Goal: Navigation & Orientation: Find specific page/section

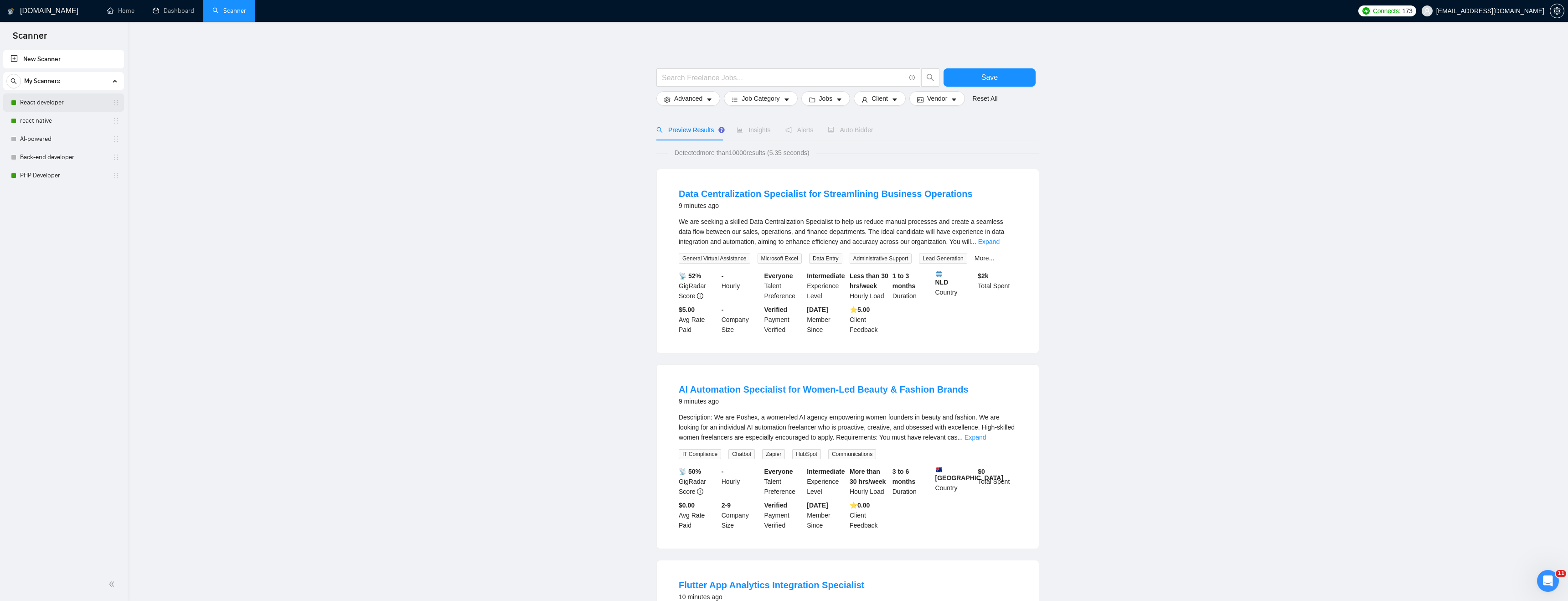
click at [59, 99] on link "React developer" at bounding box center [63, 103] width 86 height 18
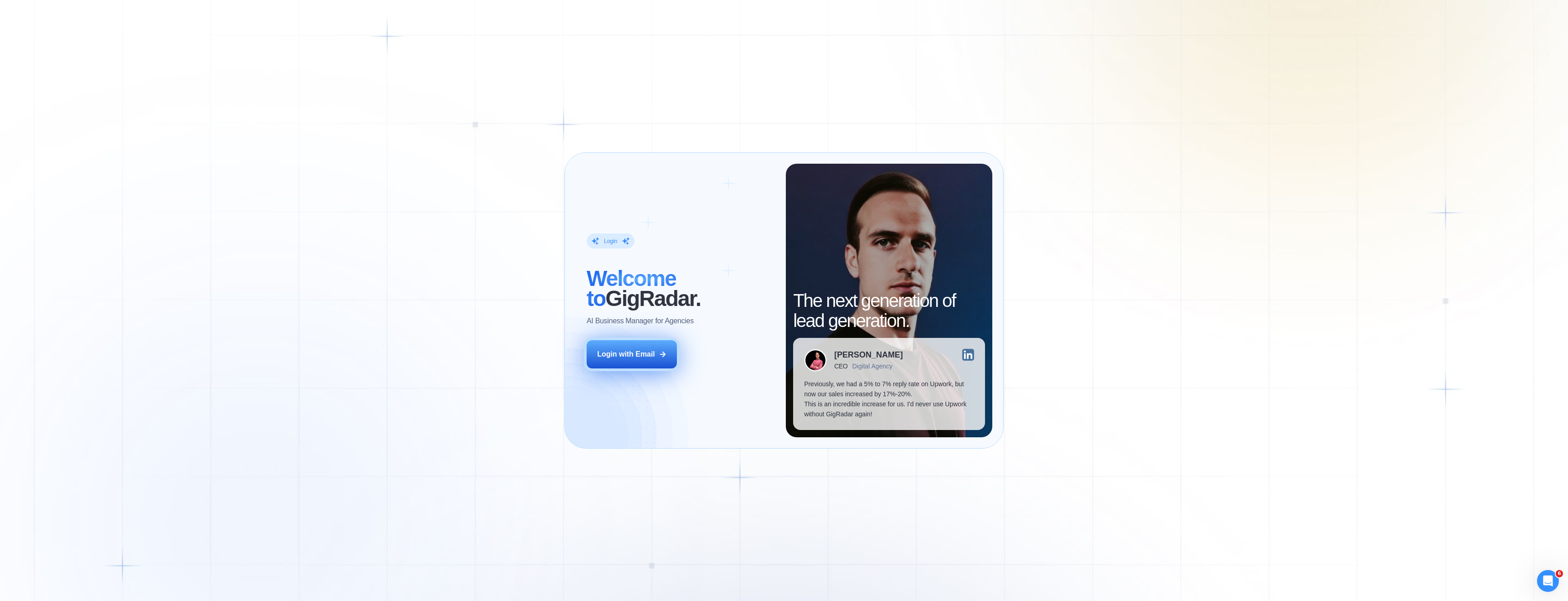
click at [641, 359] on button "Login with Email" at bounding box center [632, 354] width 90 height 28
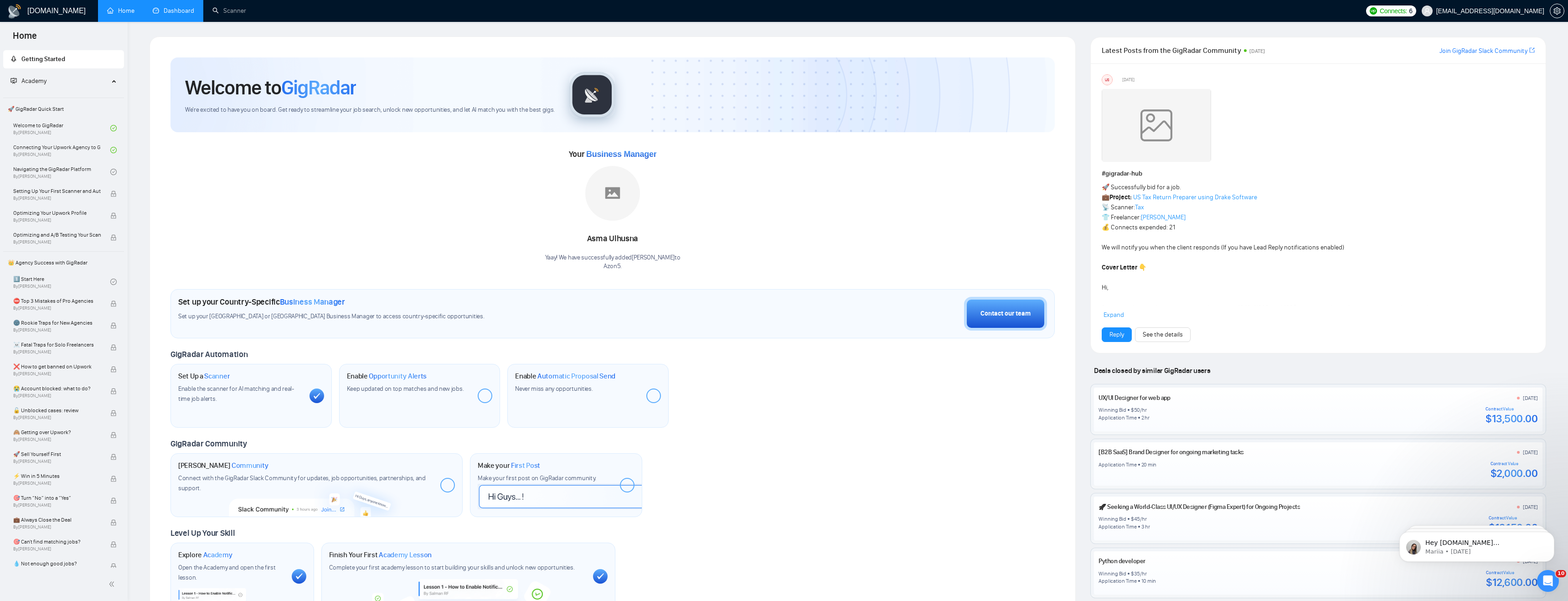
click at [171, 12] on link "Dashboard" at bounding box center [173, 10] width 41 height 8
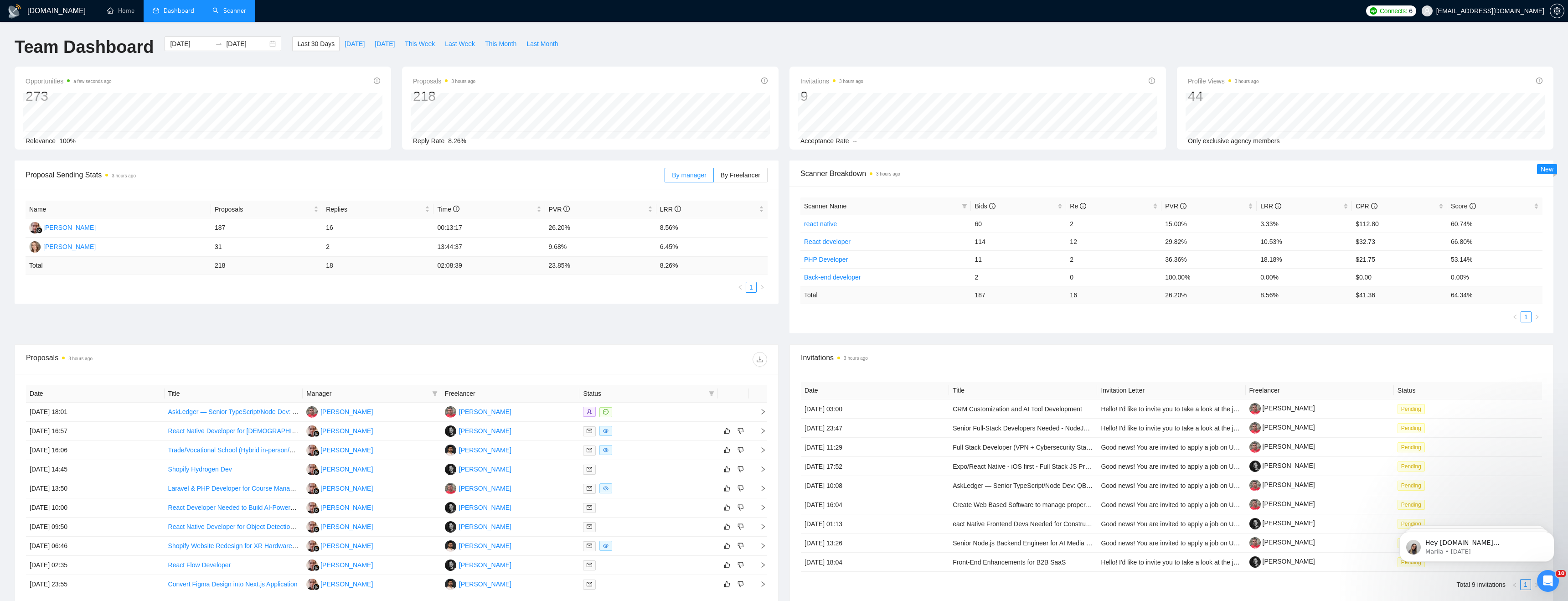
click at [236, 9] on link "Scanner" at bounding box center [229, 10] width 33 height 8
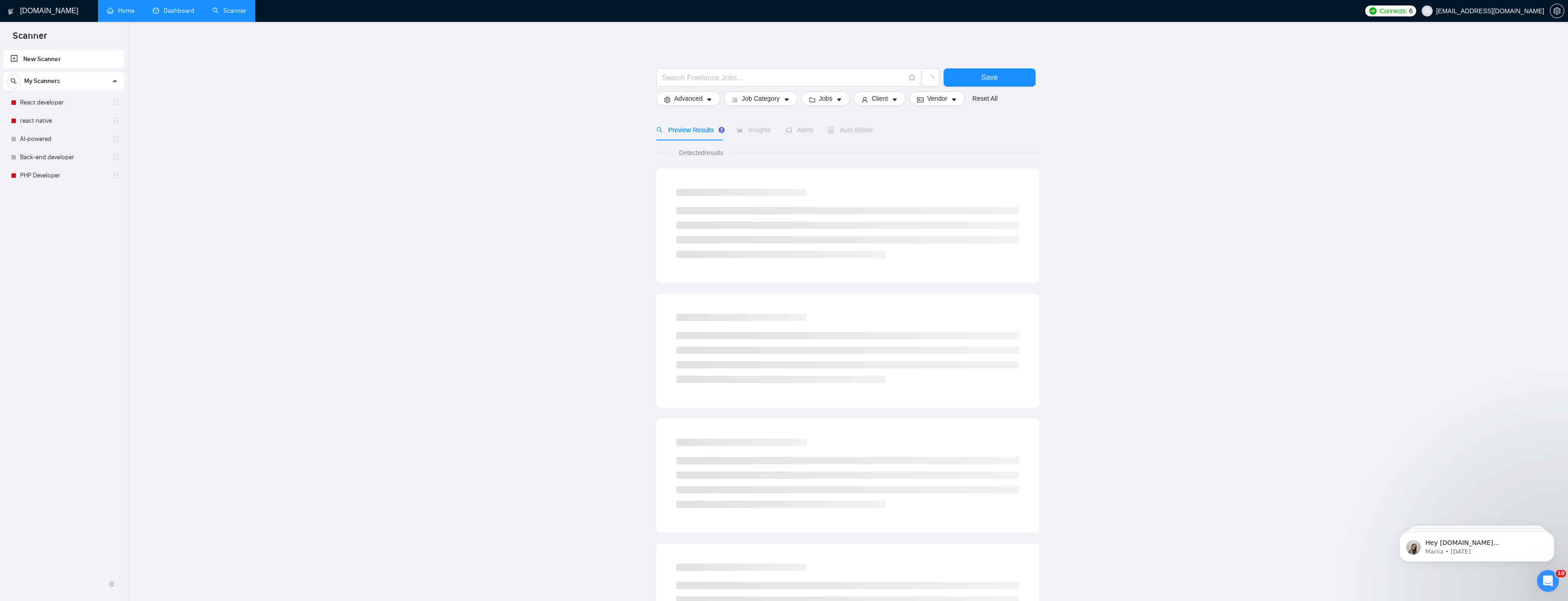
click at [119, 7] on link "Home" at bounding box center [121, 10] width 27 height 8
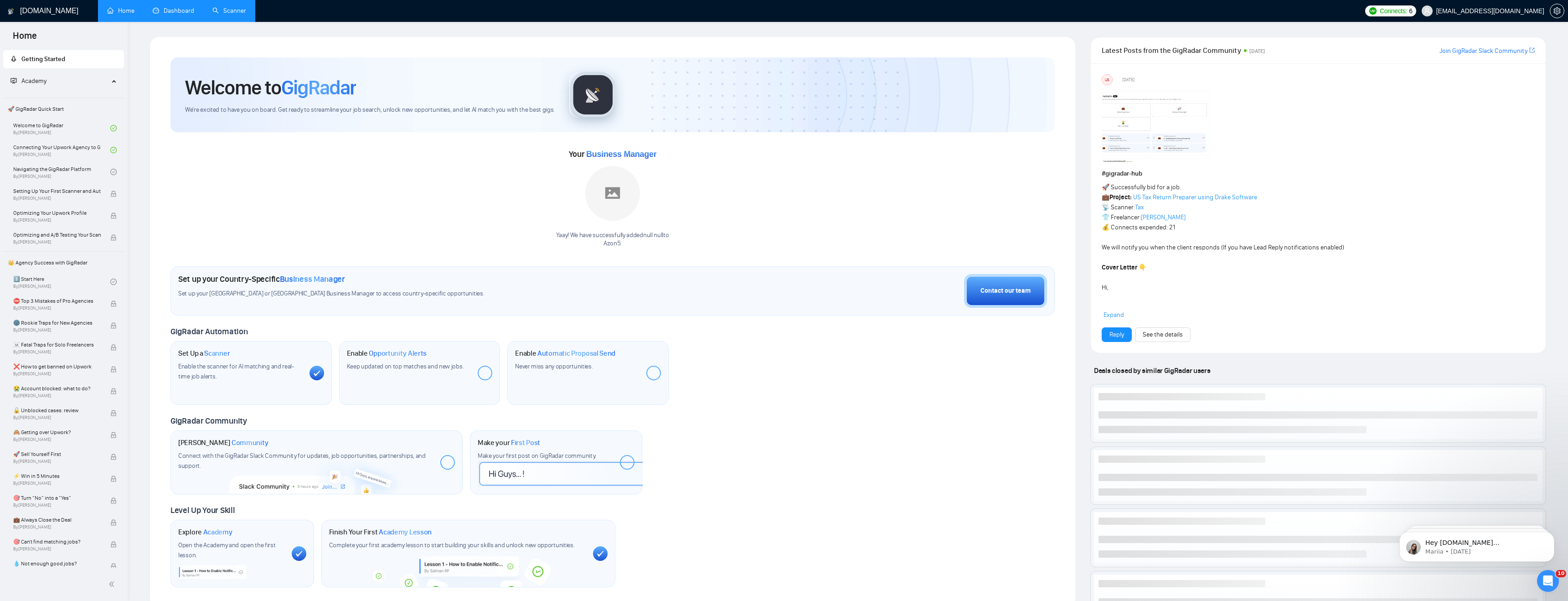
click at [172, 7] on link "Dashboard" at bounding box center [173, 10] width 41 height 8
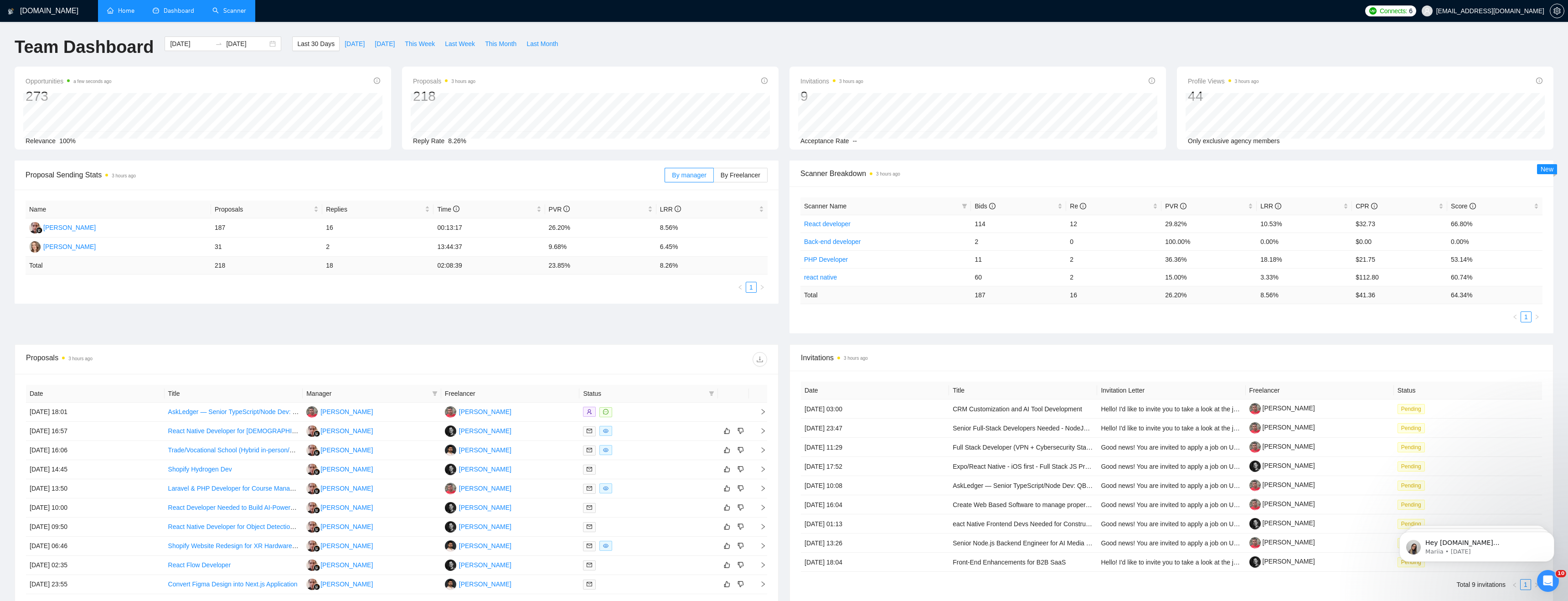
click at [228, 11] on link "Scanner" at bounding box center [229, 10] width 33 height 8
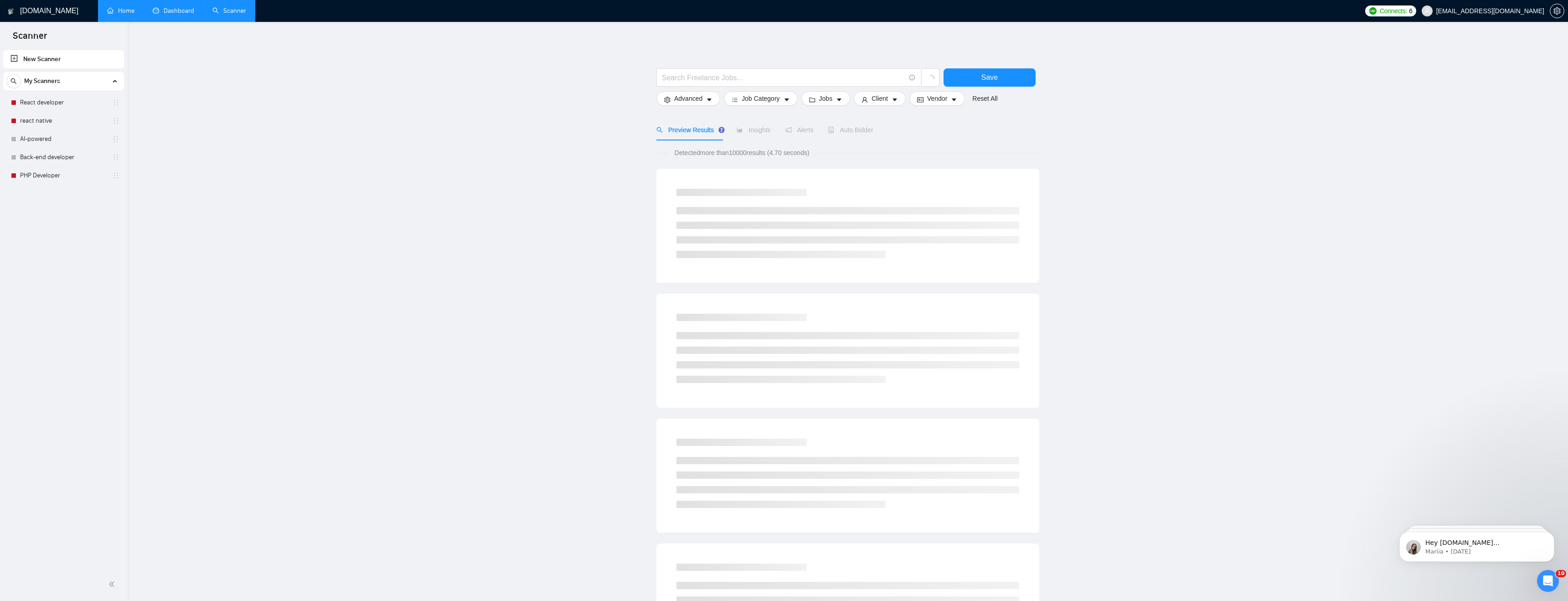
click at [165, 10] on link "Dashboard" at bounding box center [173, 10] width 41 height 8
